Goal: Navigation & Orientation: Find specific page/section

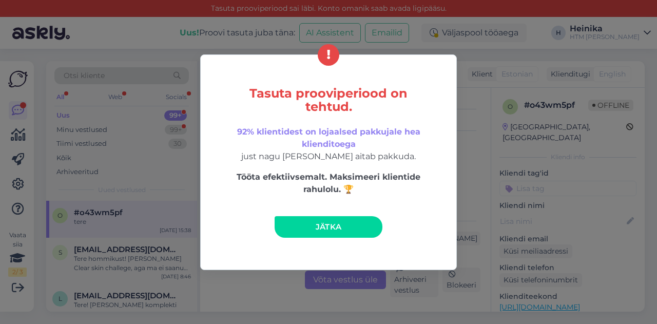
drag, startPoint x: 346, startPoint y: 227, endPoint x: 337, endPoint y: 145, distance: 82.0
click at [346, 226] on link "Jätka" at bounding box center [329, 227] width 108 height 22
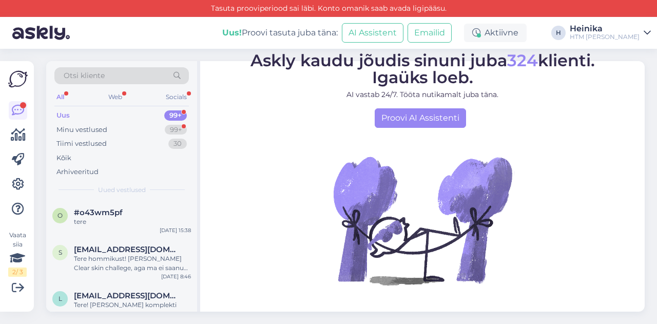
click at [96, 116] on div "Uus 99+" at bounding box center [121, 115] width 134 height 14
click at [95, 126] on div "Minu vestlused" at bounding box center [81, 130] width 51 height 10
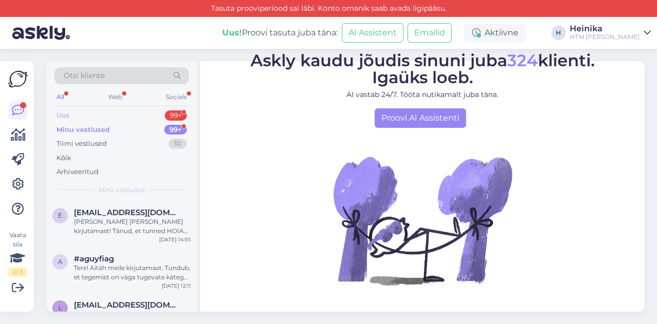
click at [86, 115] on div "Uus 99+" at bounding box center [121, 115] width 134 height 14
